Goal: Task Accomplishment & Management: Manage account settings

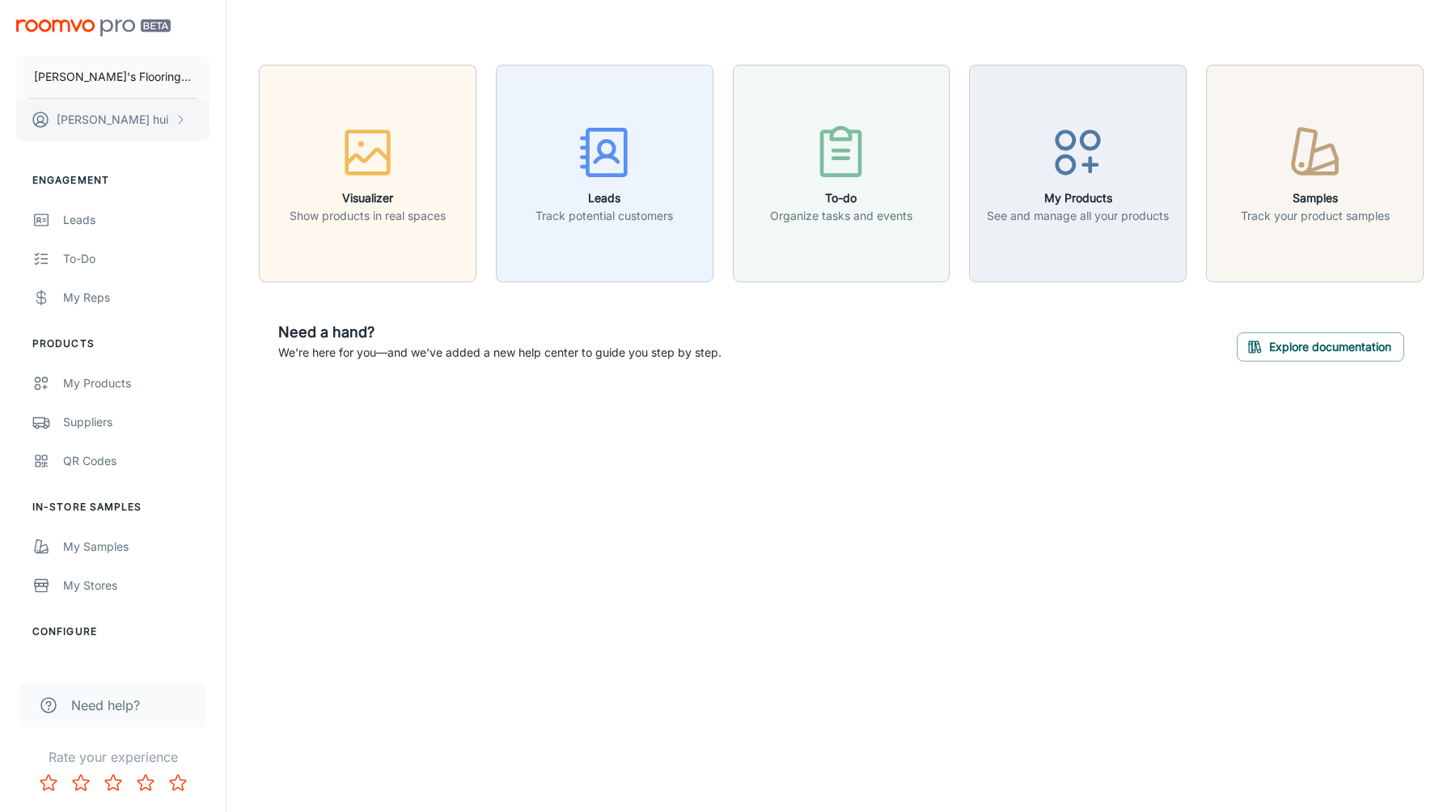
click at [117, 99] on button "[PERSON_NAME]" at bounding box center [112, 120] width 193 height 42
click at [117, 86] on div at bounding box center [728, 406] width 1456 height 812
click at [117, 85] on p "[PERSON_NAME]'s Flooring Co" at bounding box center [113, 77] width 158 height 18
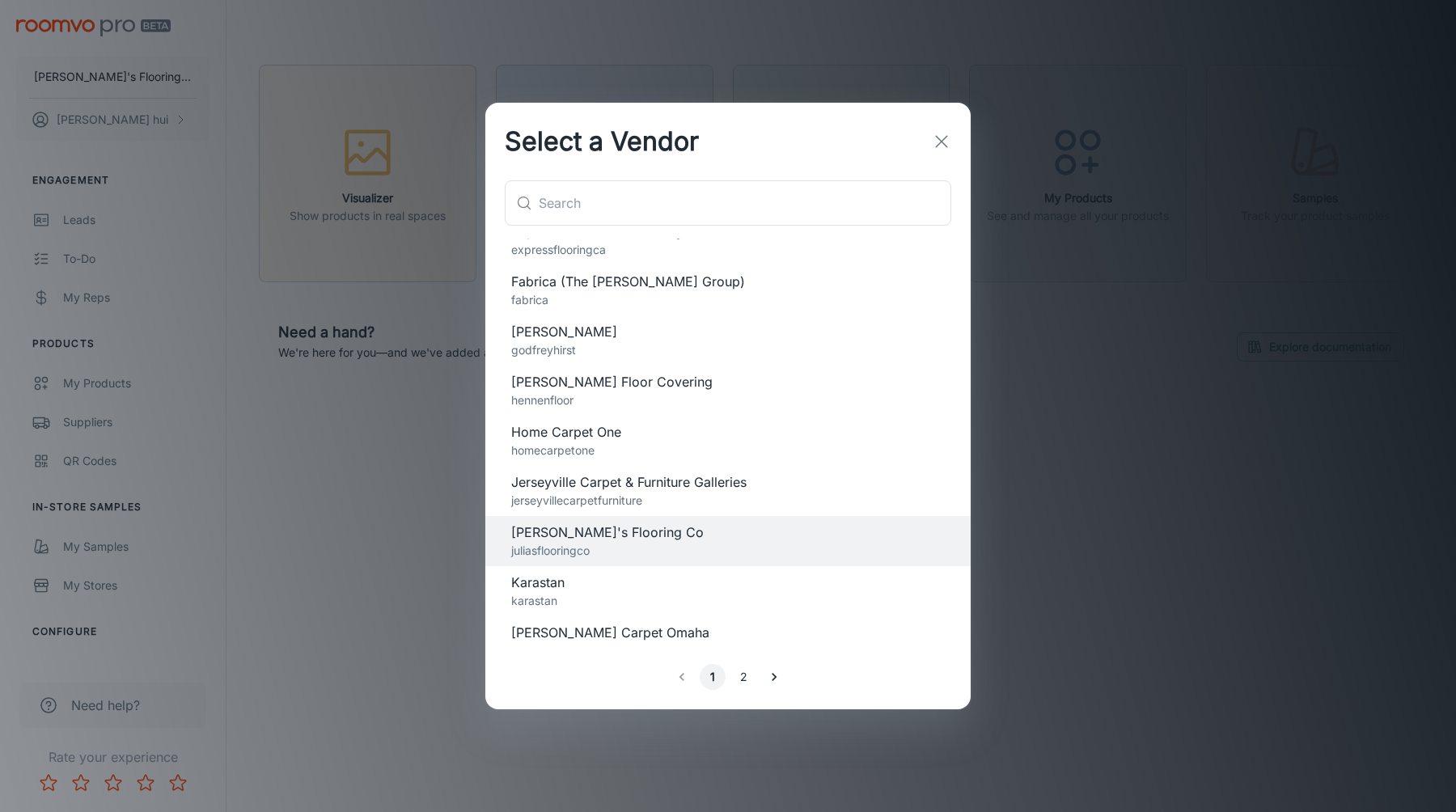
scroll to position [1199, 0]
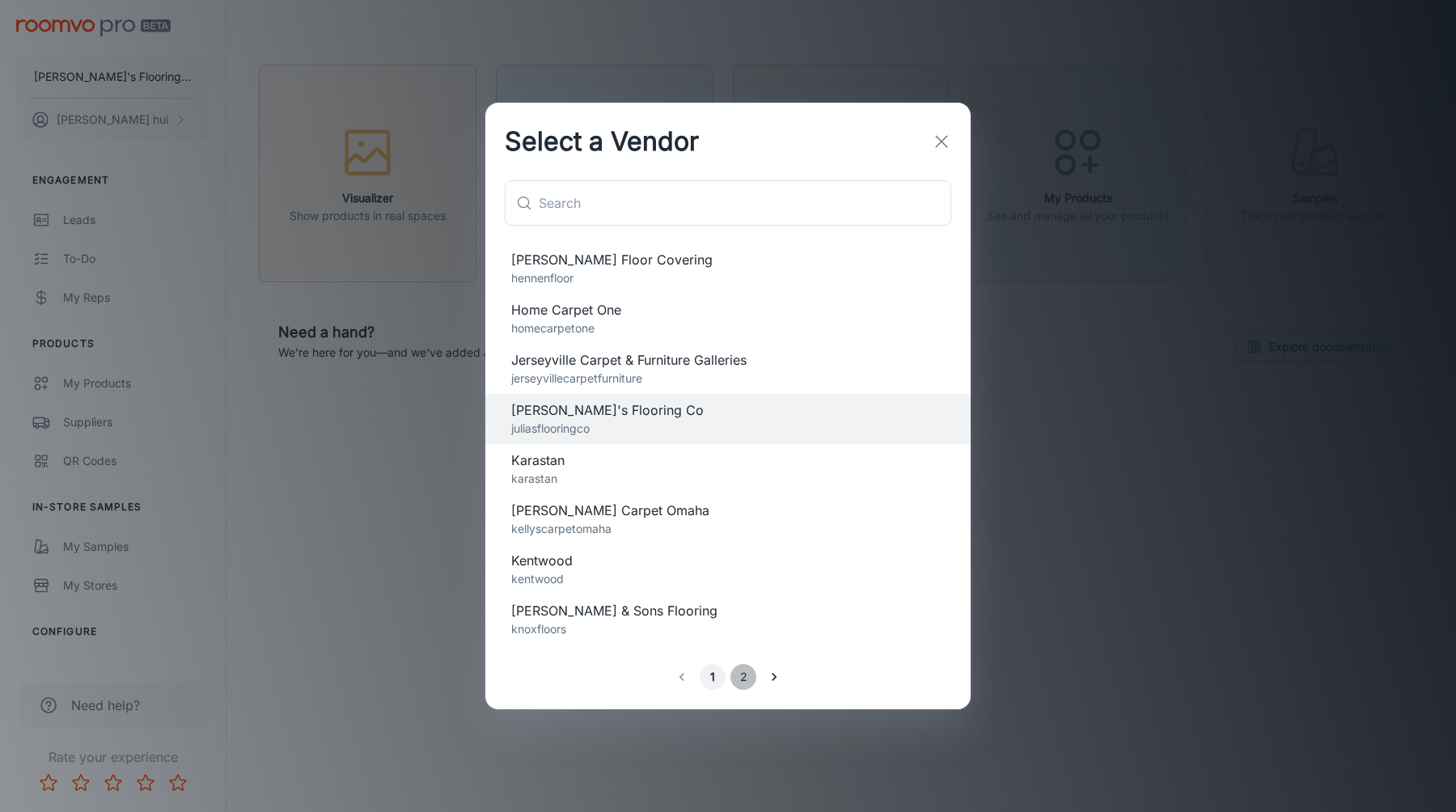
click at [732, 680] on button "2" at bounding box center [743, 677] width 26 height 26
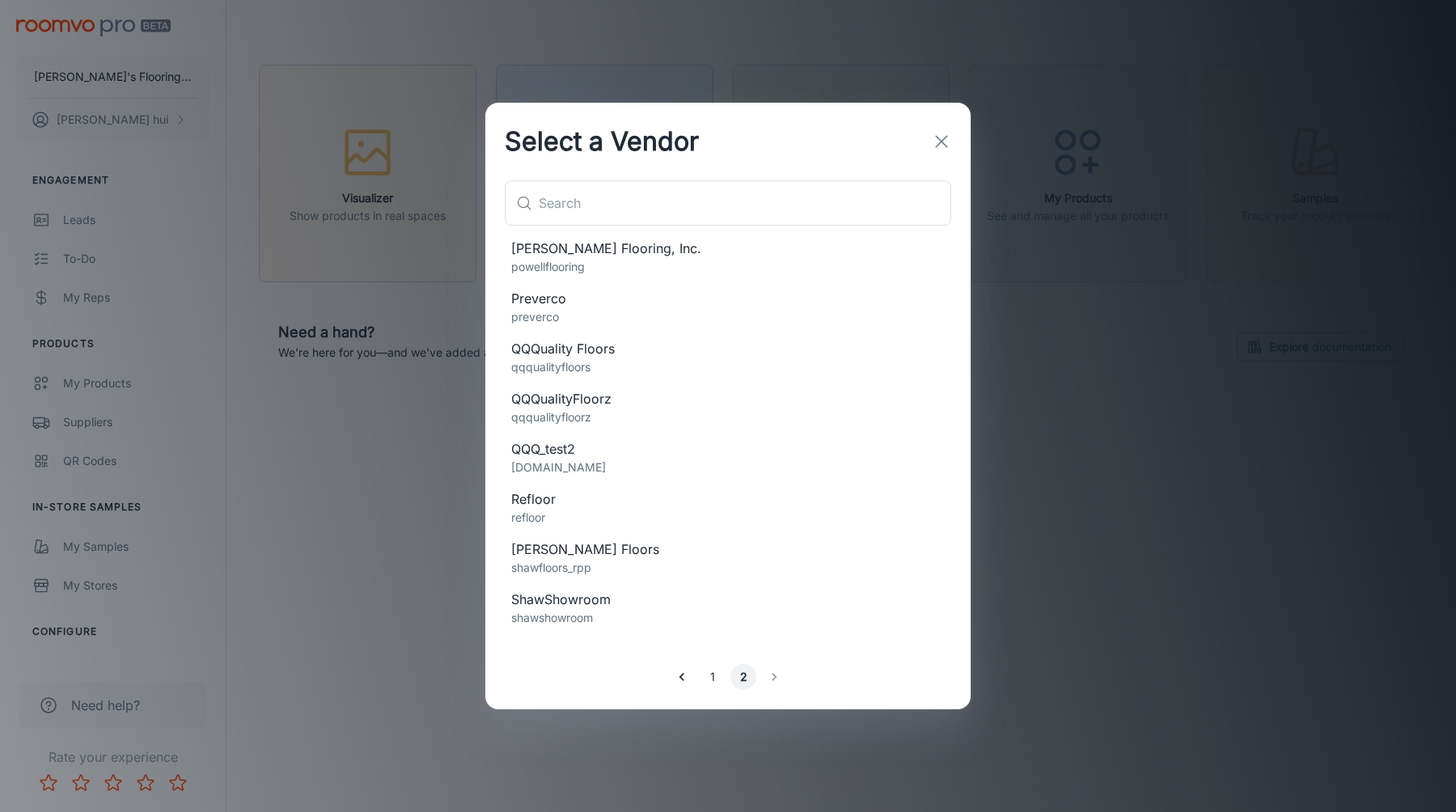
scroll to position [0, 0]
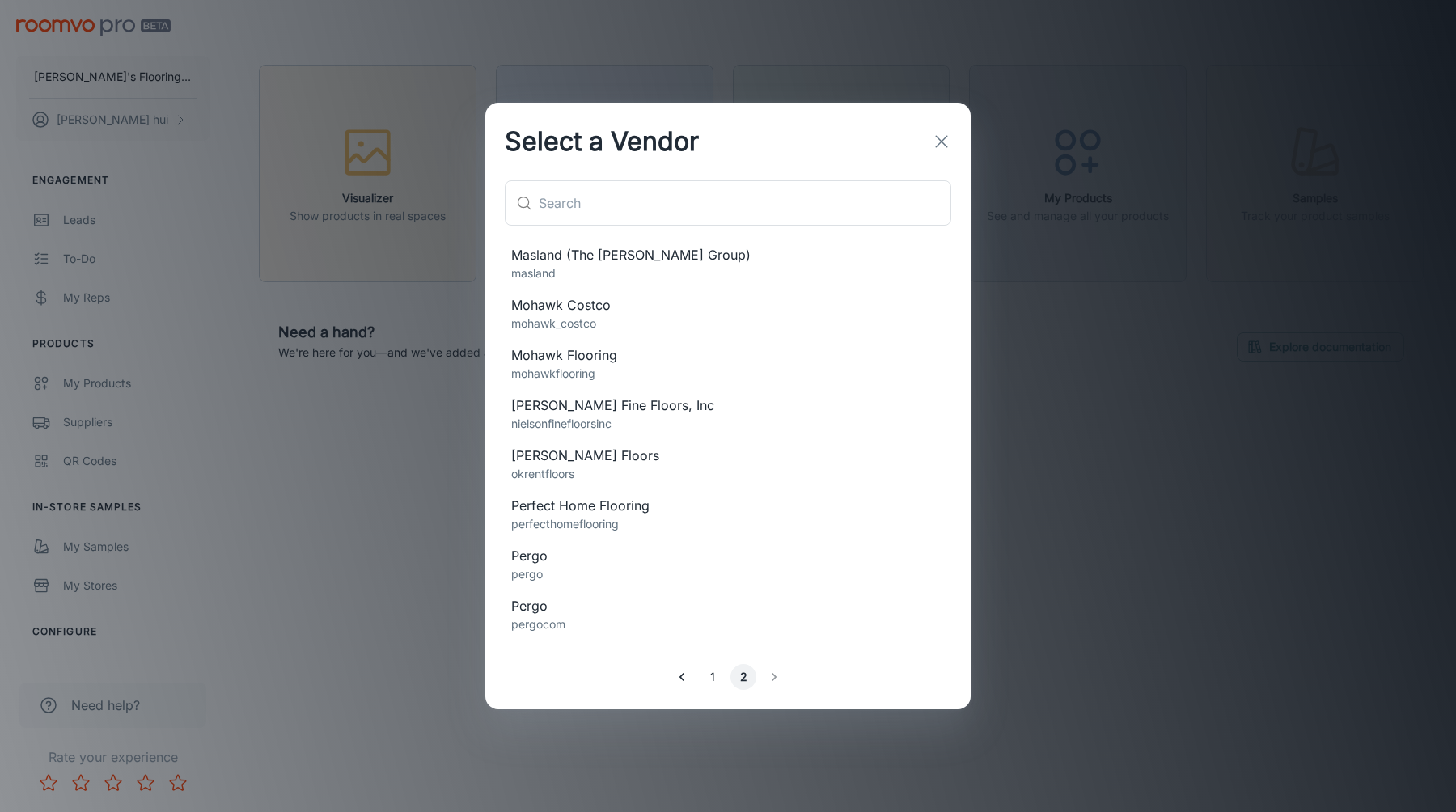
click at [719, 684] on button "1" at bounding box center [713, 677] width 26 height 26
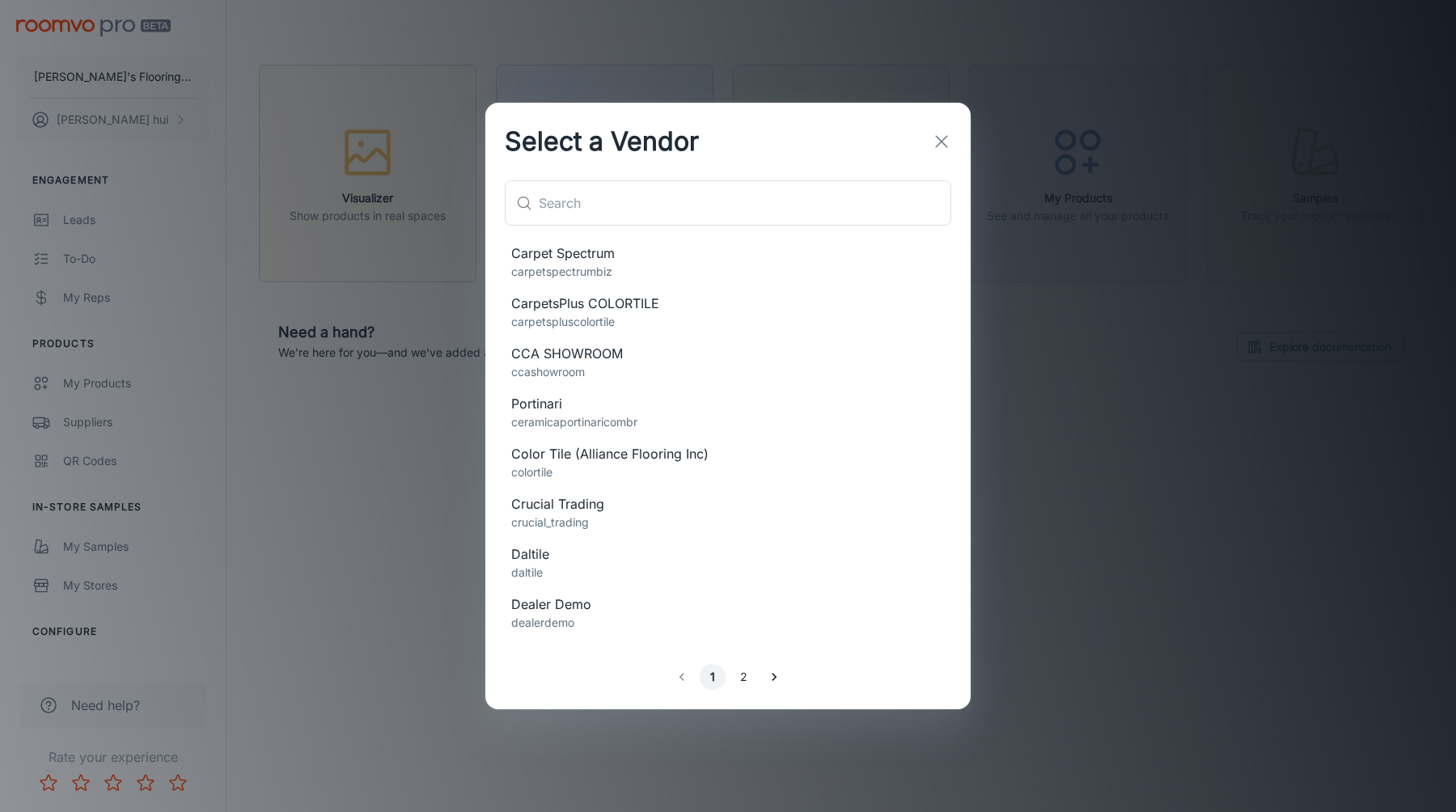
scroll to position [466, 0]
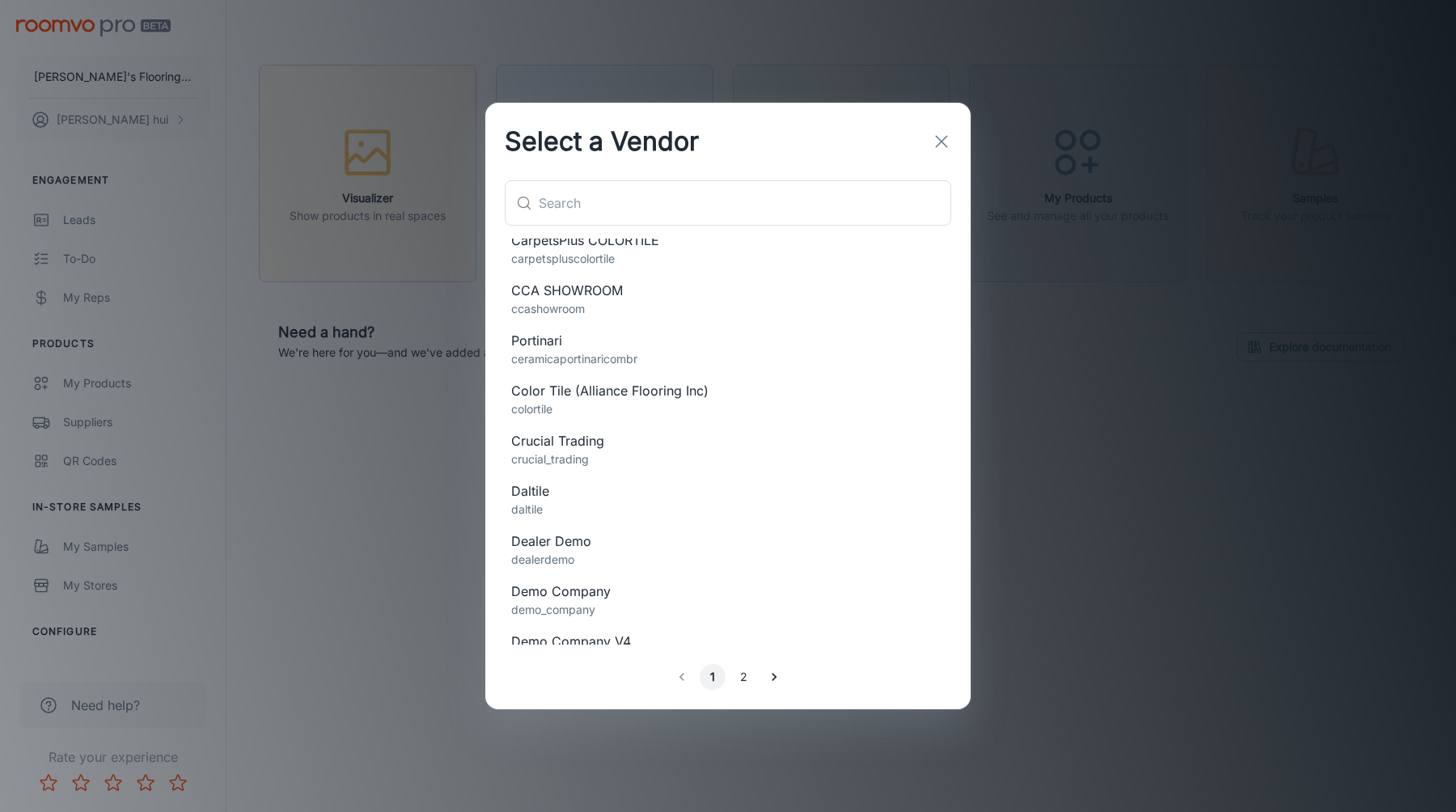
click at [780, 490] on span "Daltile" at bounding box center [728, 491] width 434 height 20
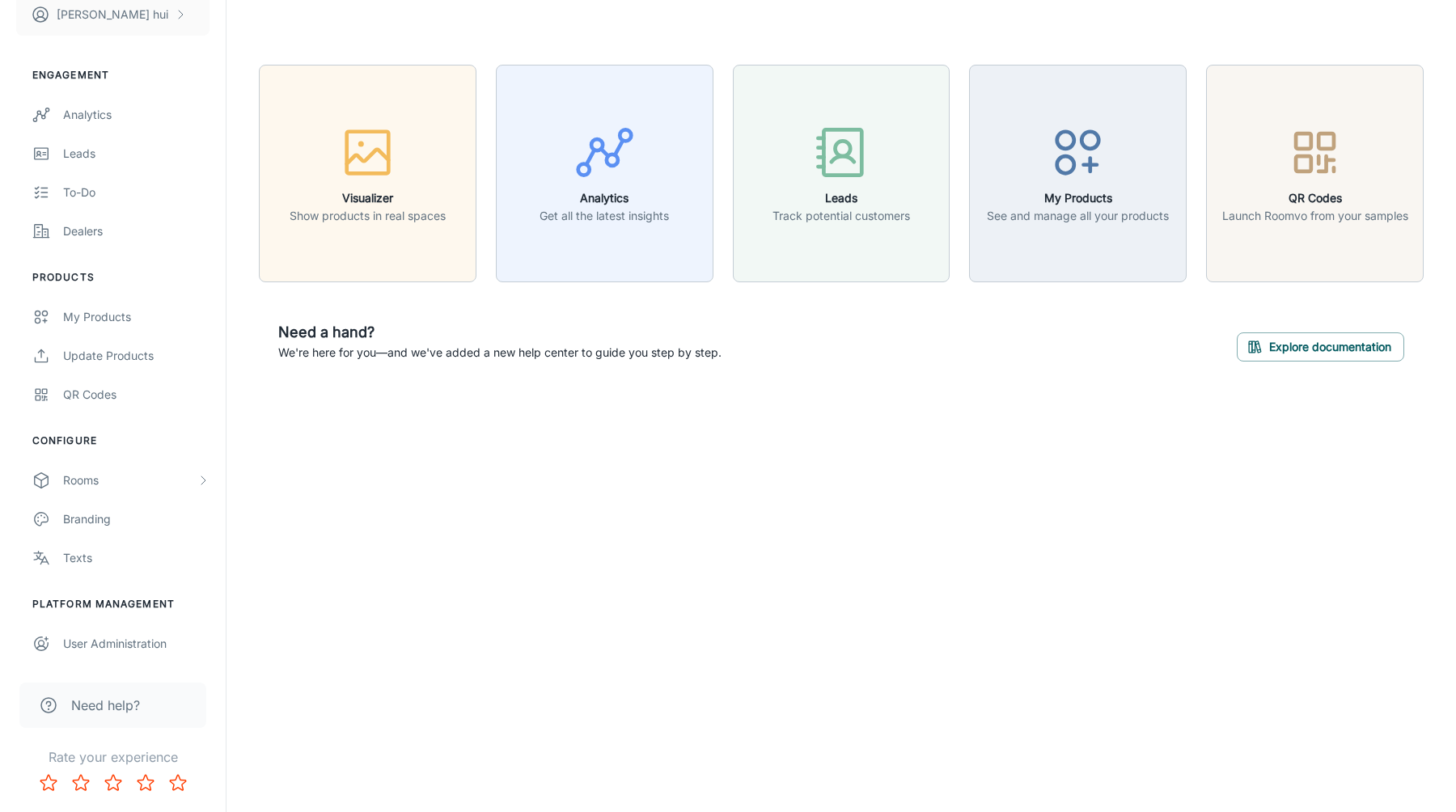
scroll to position [0, 0]
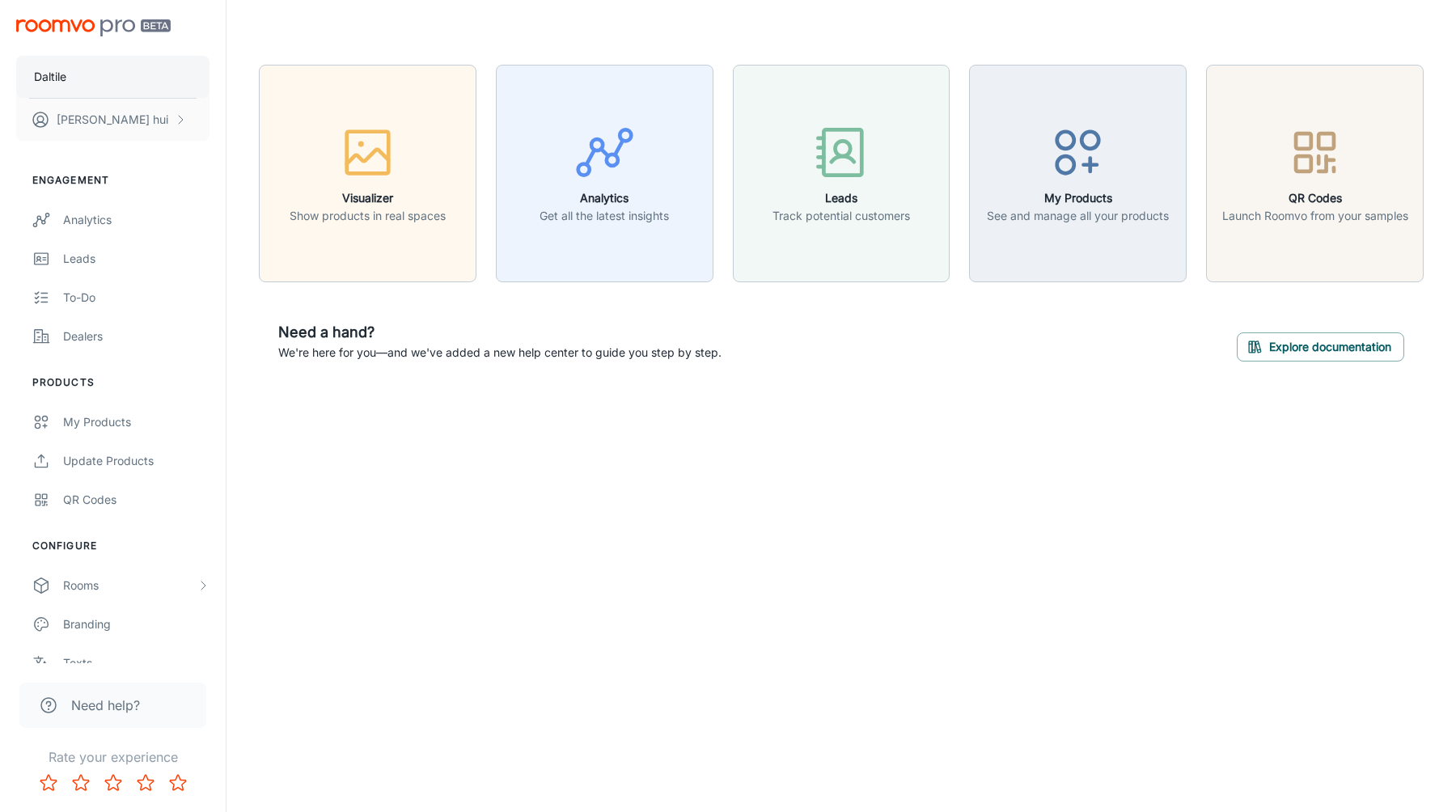
click at [100, 87] on button "Daltile" at bounding box center [112, 77] width 193 height 42
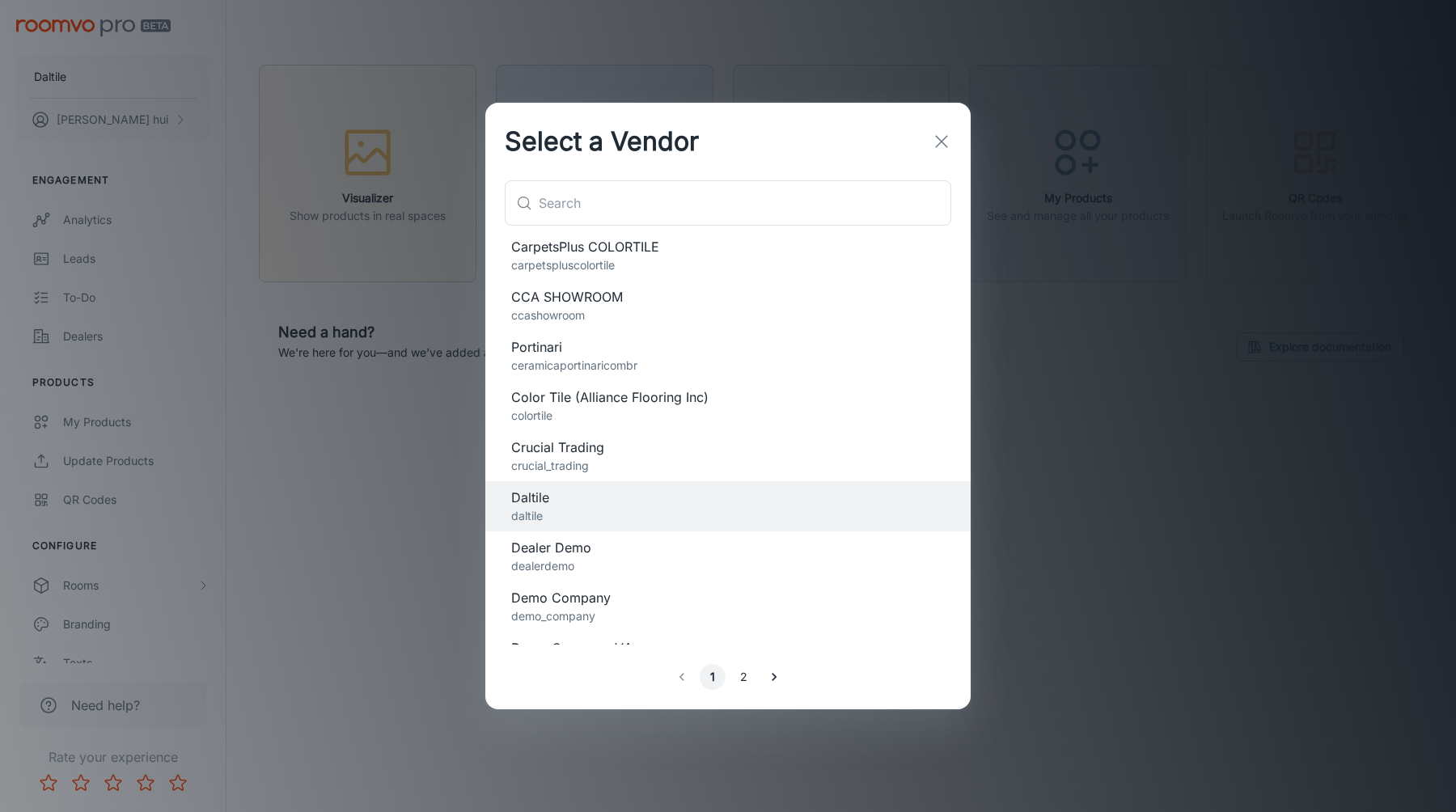
scroll to position [543, 0]
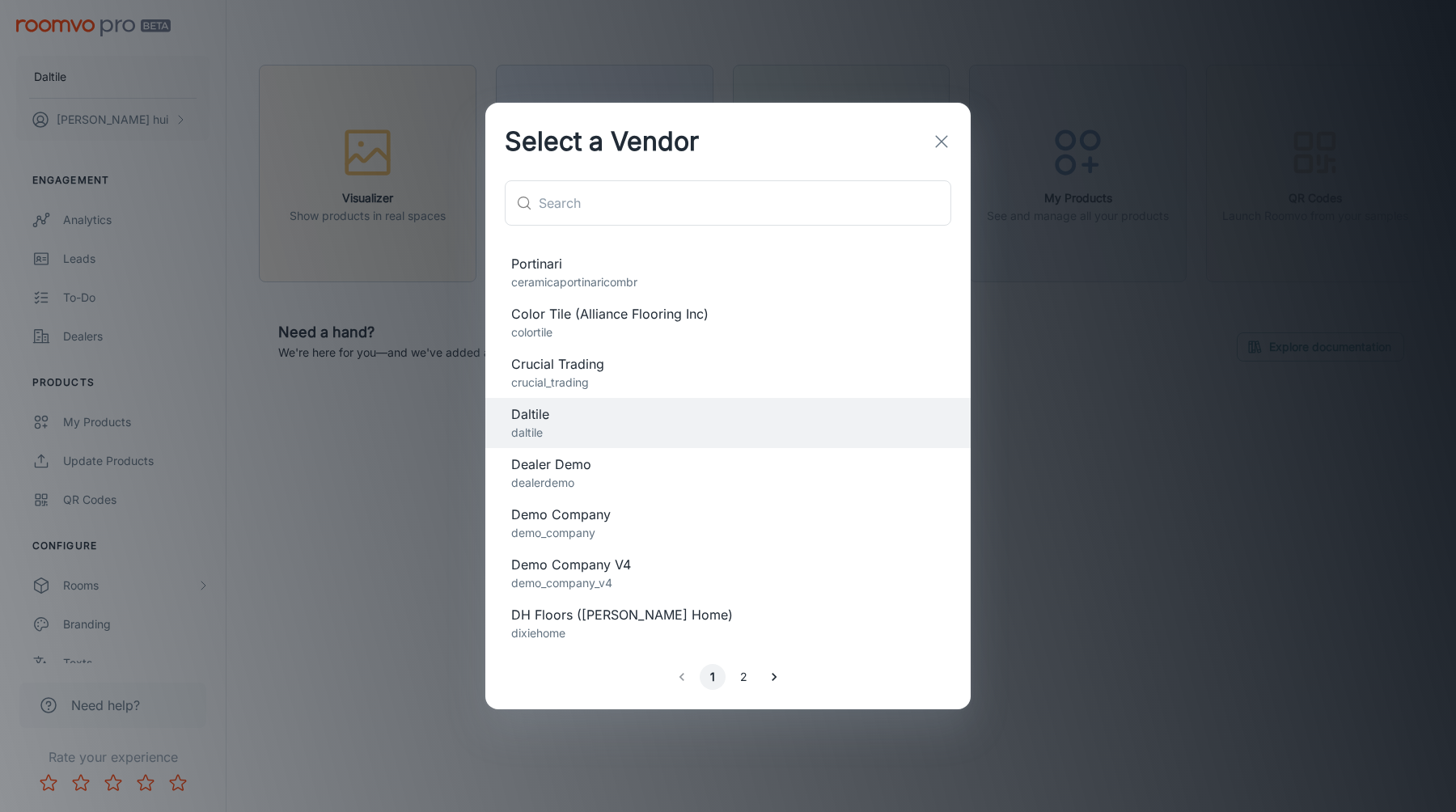
click at [733, 544] on div "Demo Company demo_company" at bounding box center [728, 523] width 485 height 50
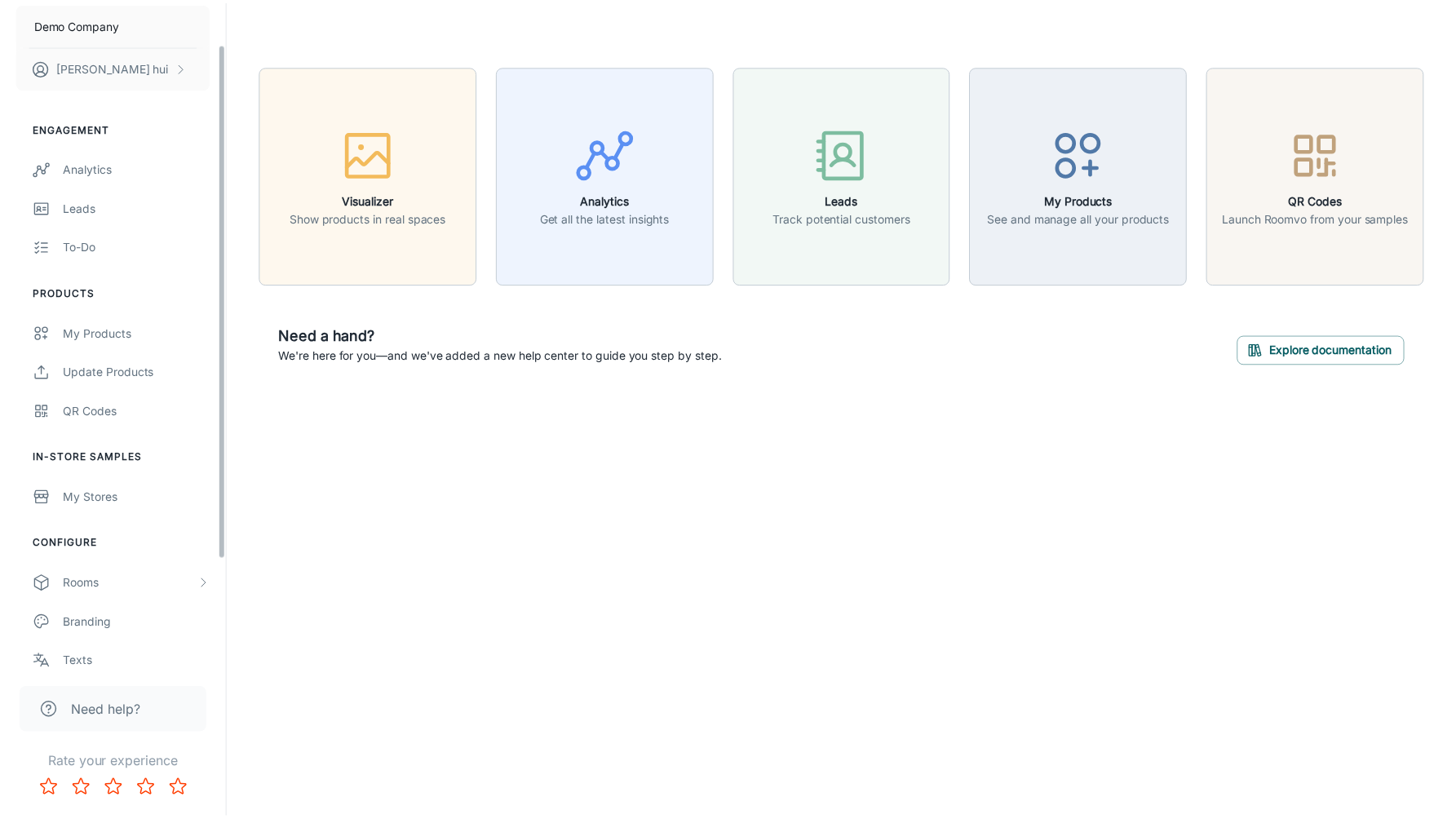
scroll to position [128, 0]
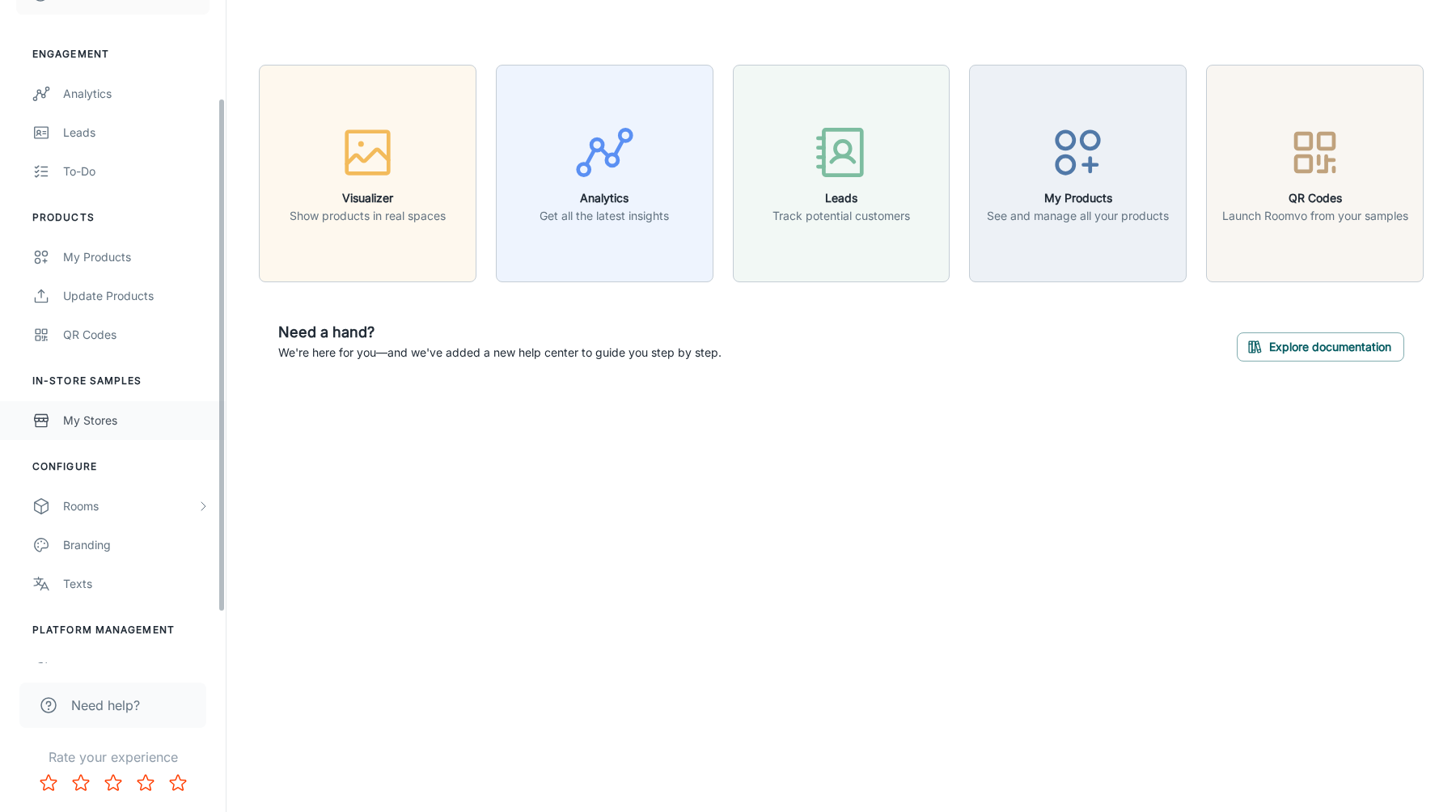
click at [141, 427] on div "My Stores" at bounding box center [135, 420] width 146 height 18
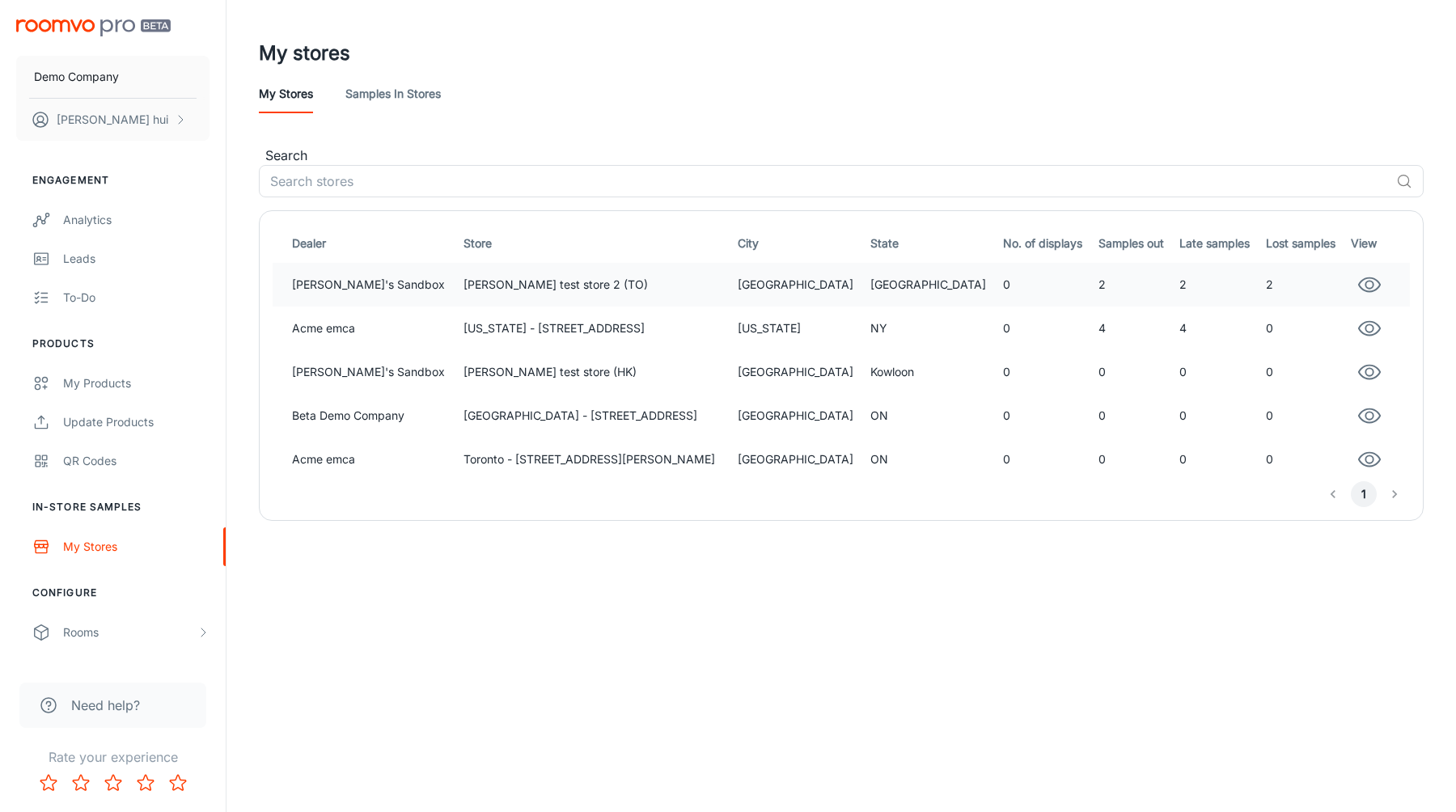
click at [1175, 289] on td "2" at bounding box center [1215, 285] width 85 height 43
